Goal: Transaction & Acquisition: Purchase product/service

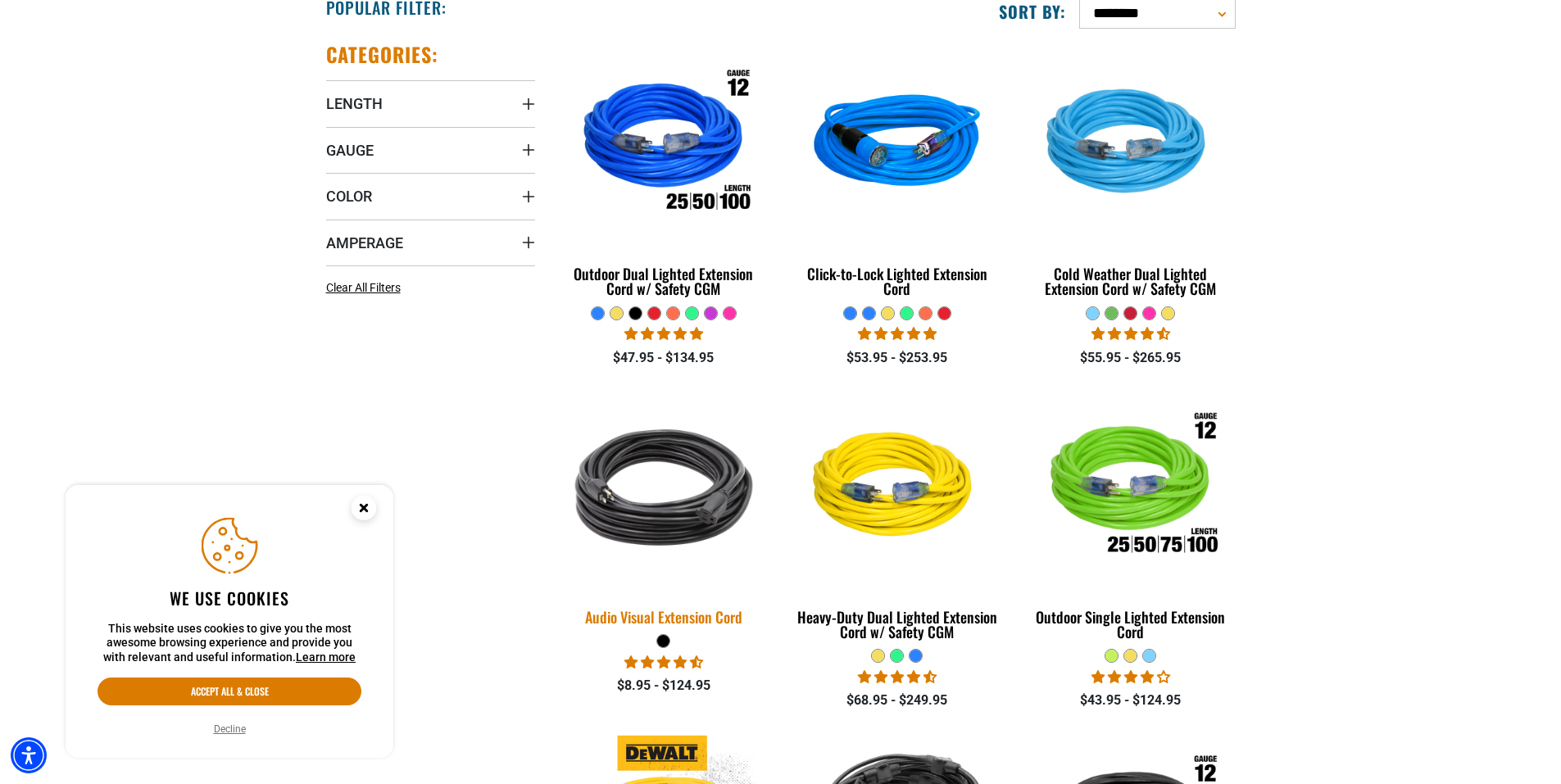
scroll to position [492, 0]
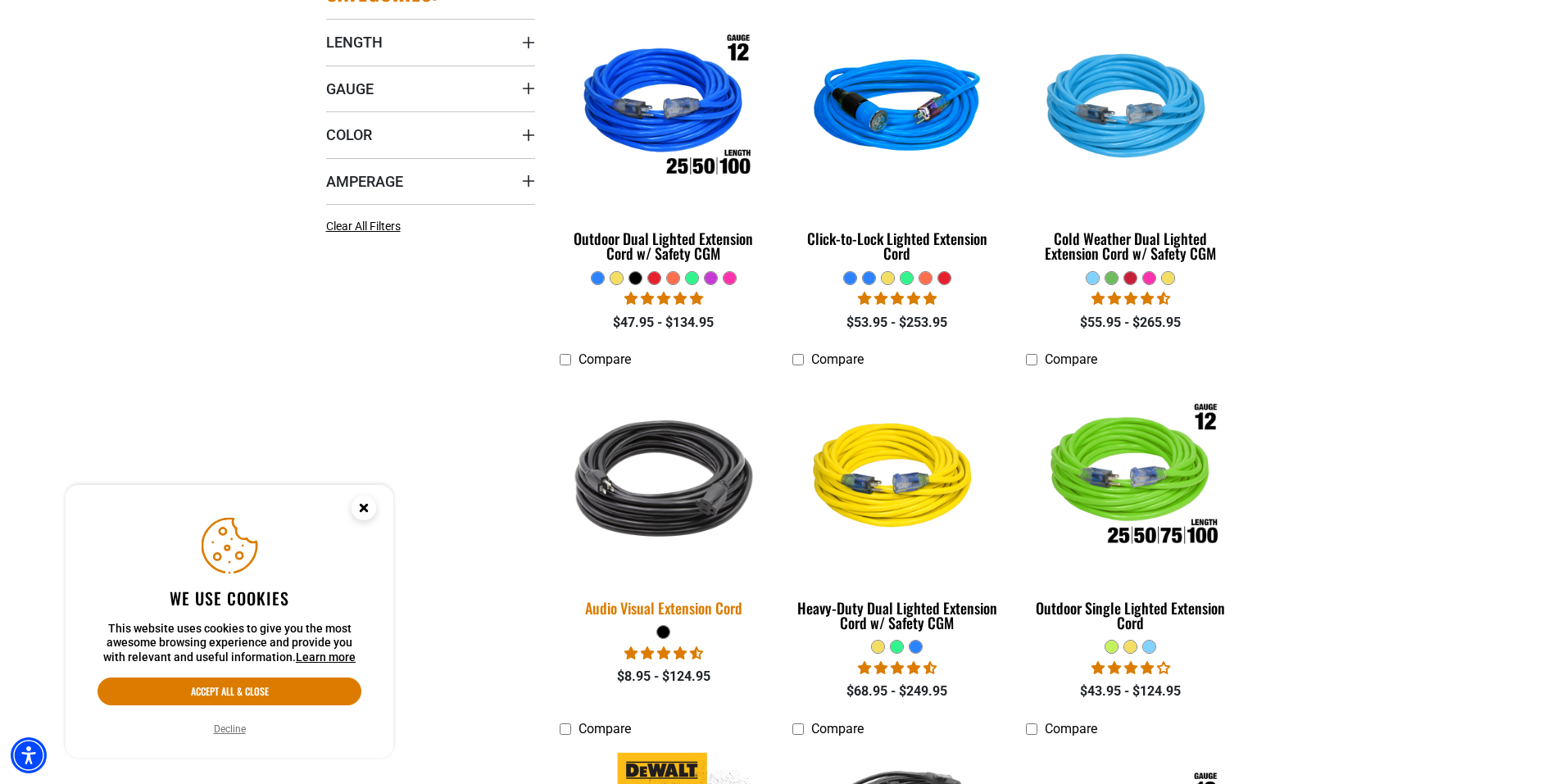
click at [723, 456] on img at bounding box center [664, 478] width 230 height 210
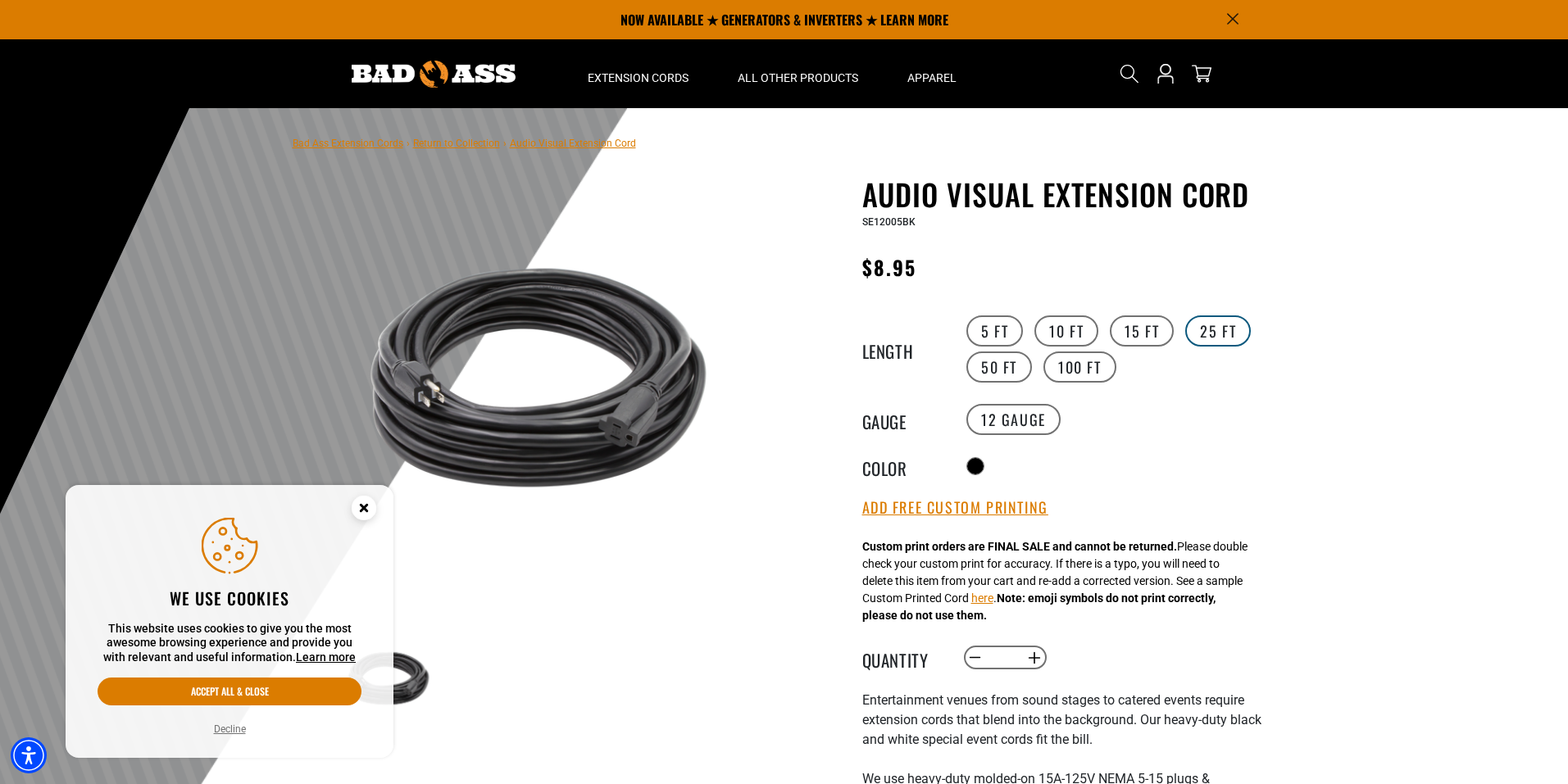
click at [1195, 334] on label "25 FT" at bounding box center [1218, 331] width 65 height 31
click at [365, 506] on icon "Close this option" at bounding box center [364, 507] width 5 height 5
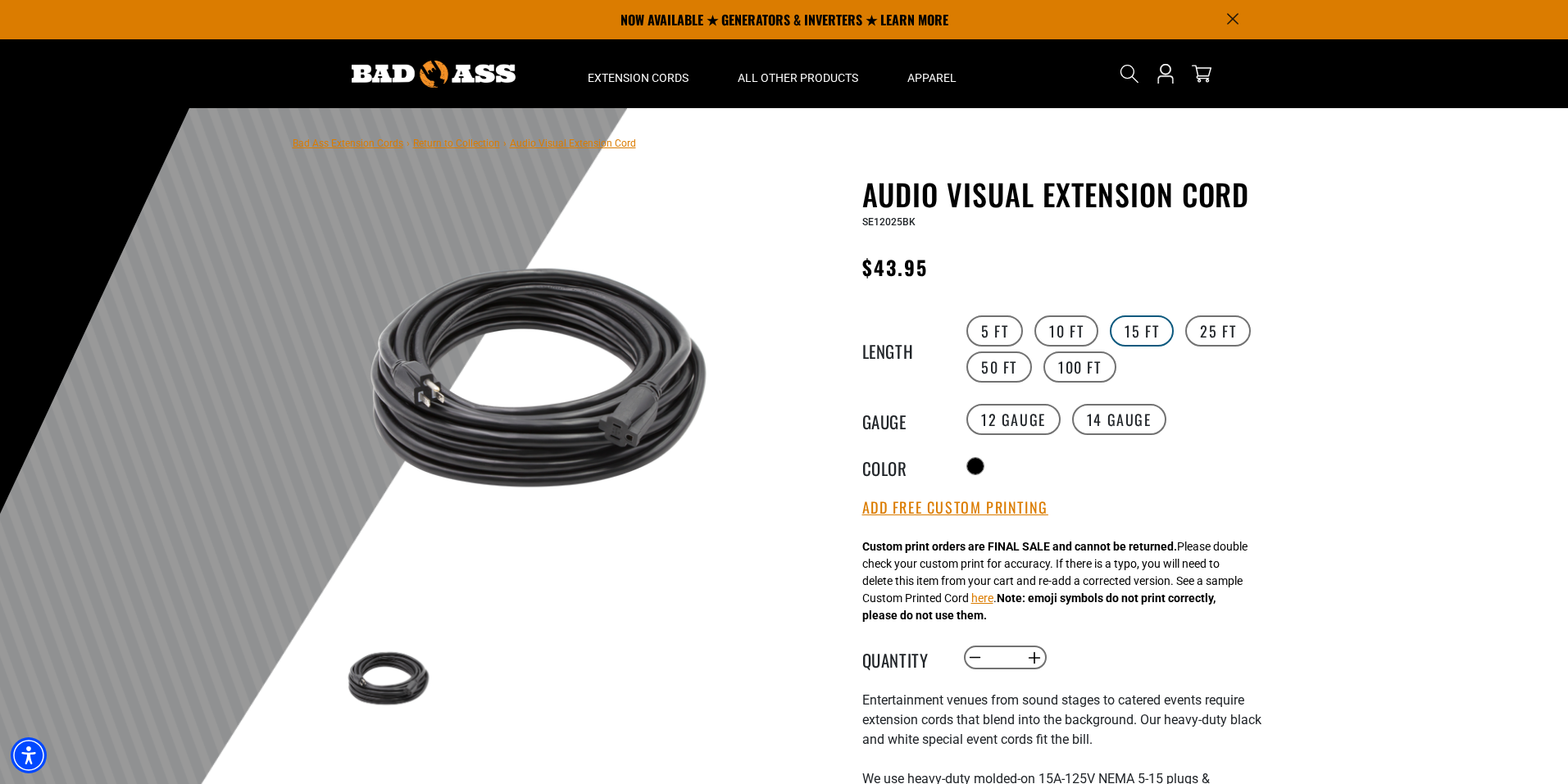
click at [1140, 332] on label "15 FT" at bounding box center [1142, 331] width 64 height 31
